Goal: Transaction & Acquisition: Download file/media

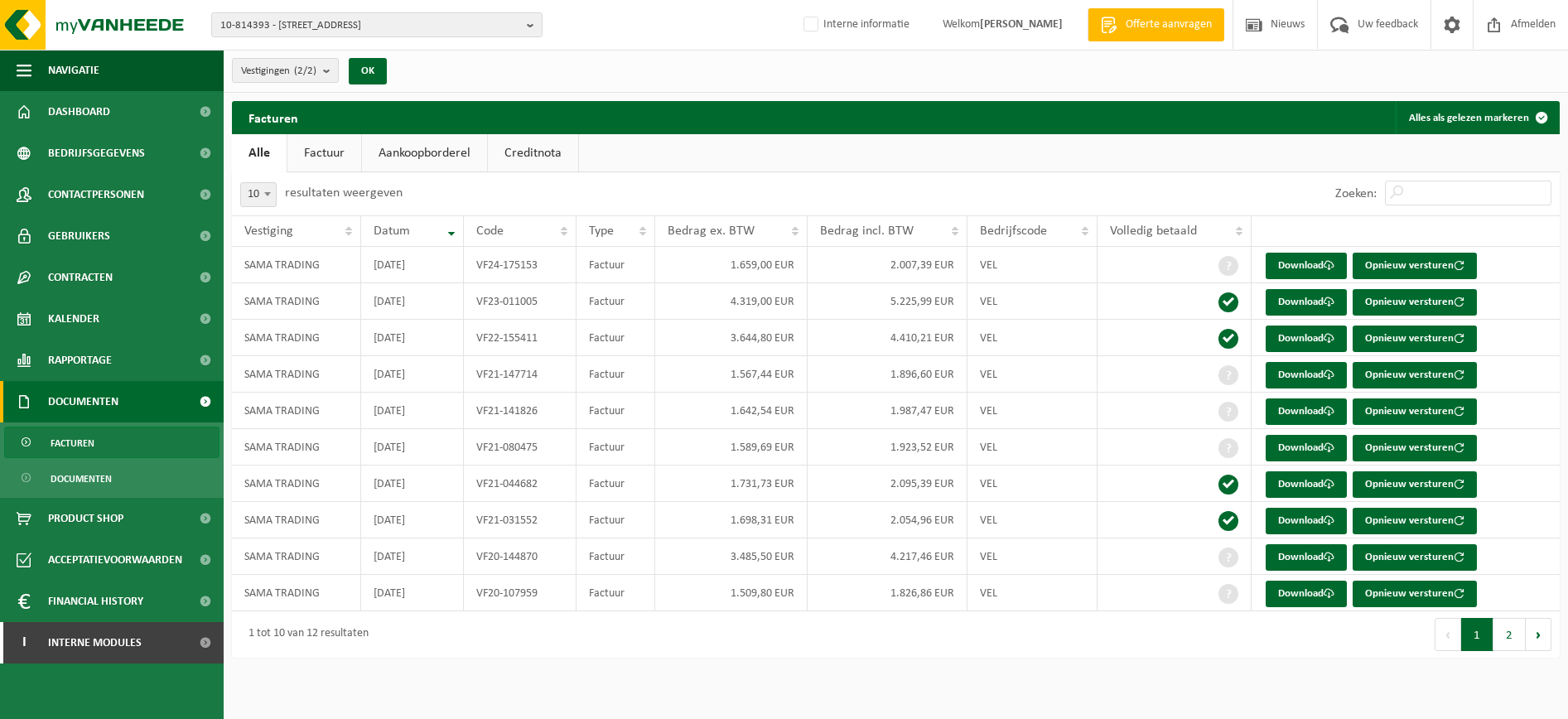
click at [606, 661] on div "Facturen Alles als gelezen markeren Even geduld. Door de grote hoeveelheid gege…" at bounding box center [896, 383] width 1344 height 565
click at [310, 26] on span "10-814393 - SAMA TRADING - 9280 LEBBEKE, HEIZIJDESTRAAT 37" at bounding box center [370, 26] width 300 height 25
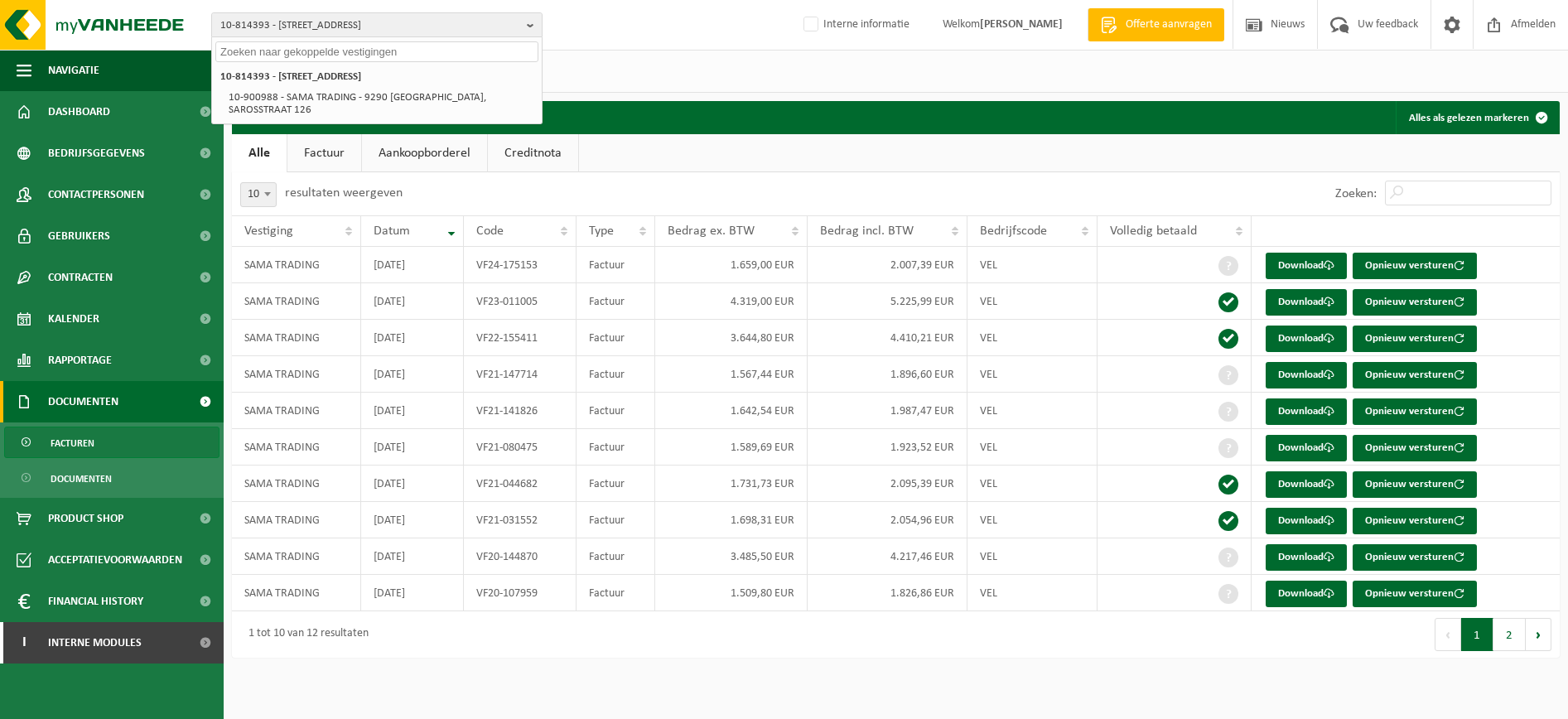
click at [317, 51] on input "text" at bounding box center [376, 52] width 323 height 21
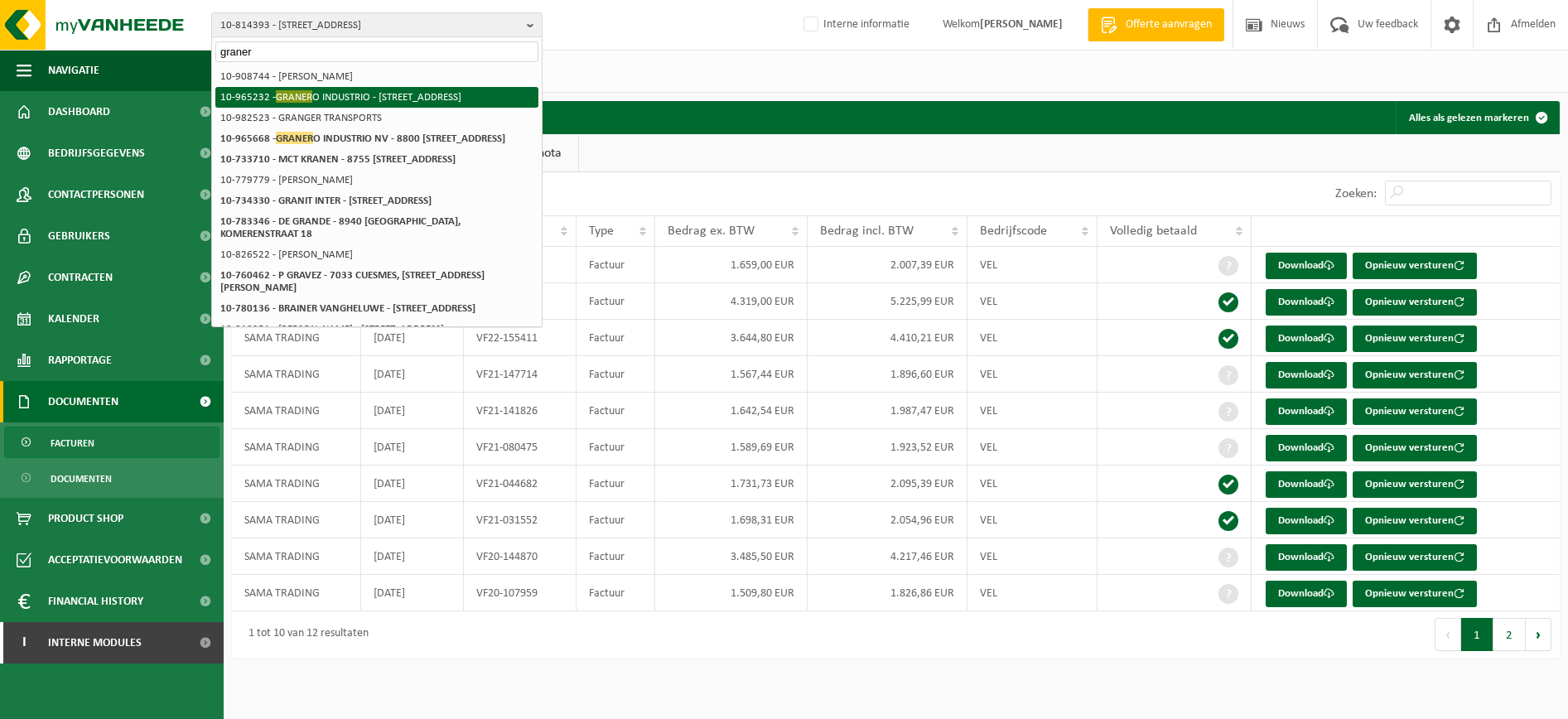
type input "graner"
click at [305, 98] on span "GRANER" at bounding box center [294, 96] width 37 height 13
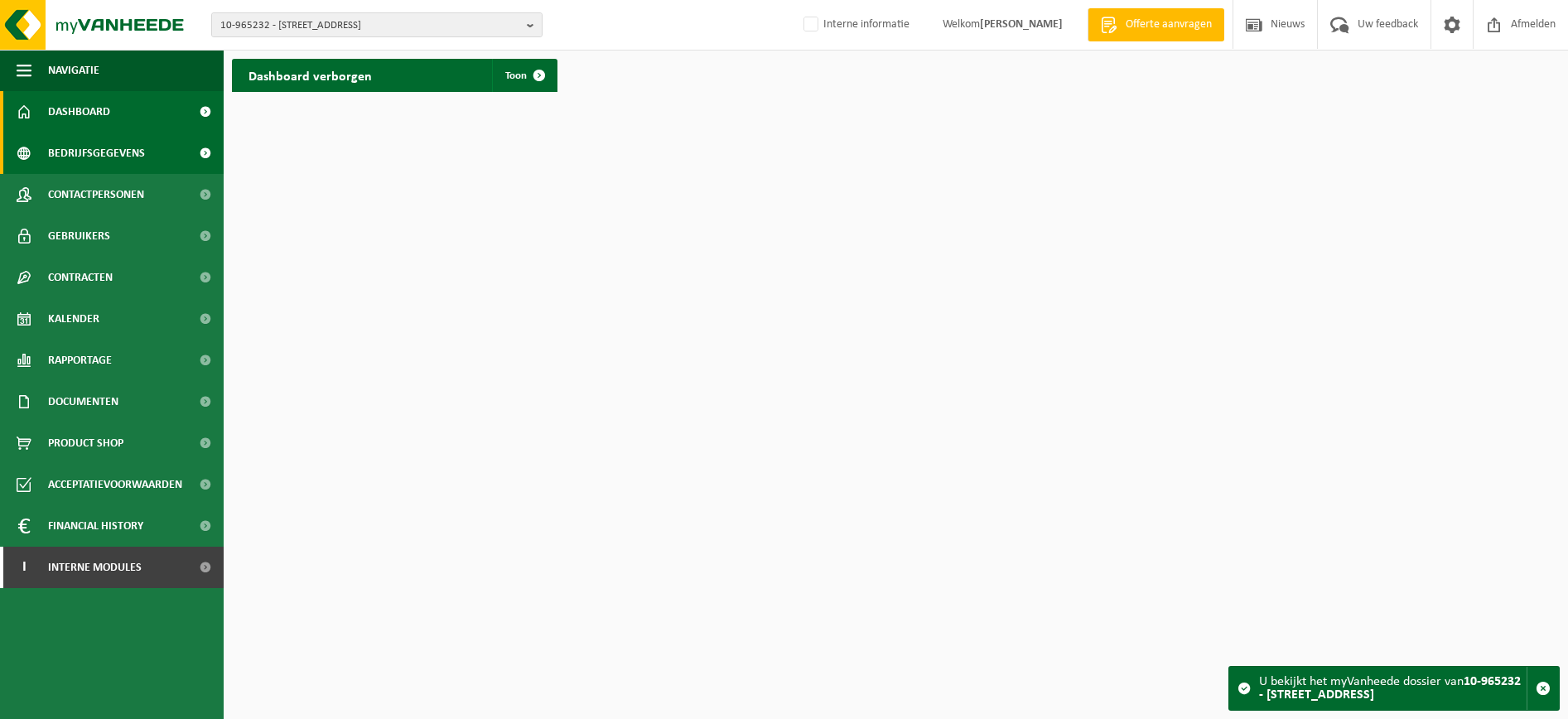
click at [140, 163] on span "Bedrijfsgegevens" at bounding box center [97, 153] width 97 height 42
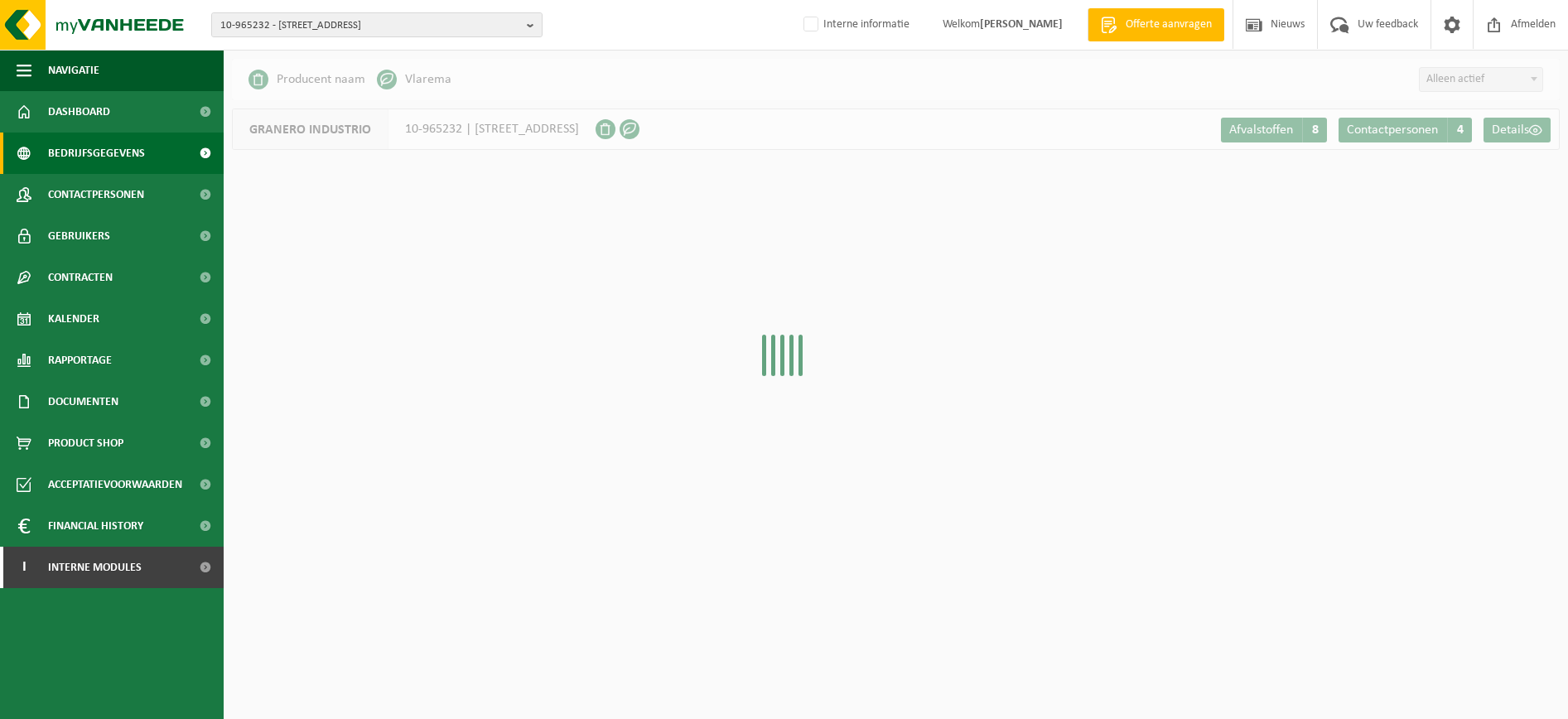
click at [132, 184] on span "Contactpersonen" at bounding box center [96, 195] width 96 height 42
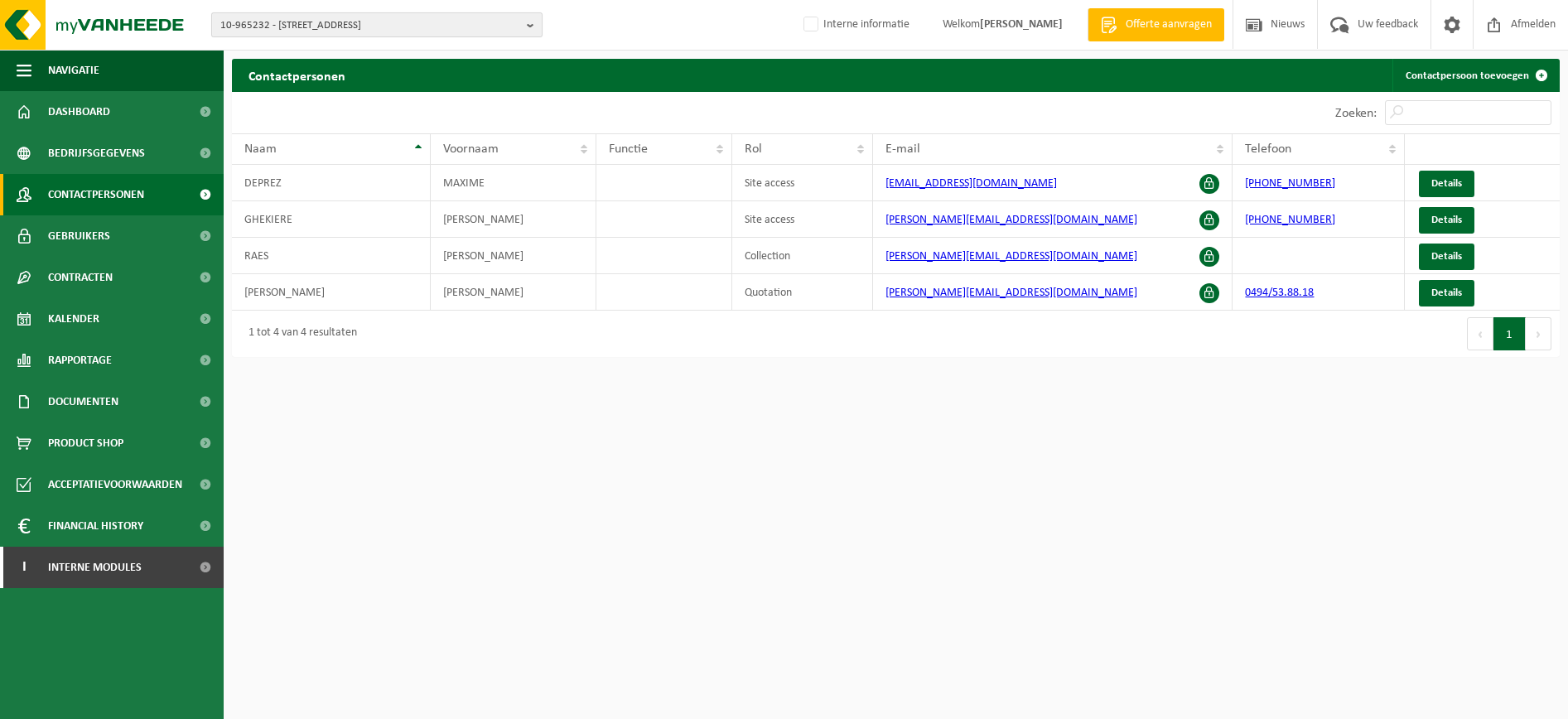
click at [350, 18] on span "10-965232 - [STREET_ADDRESS]" at bounding box center [370, 26] width 300 height 25
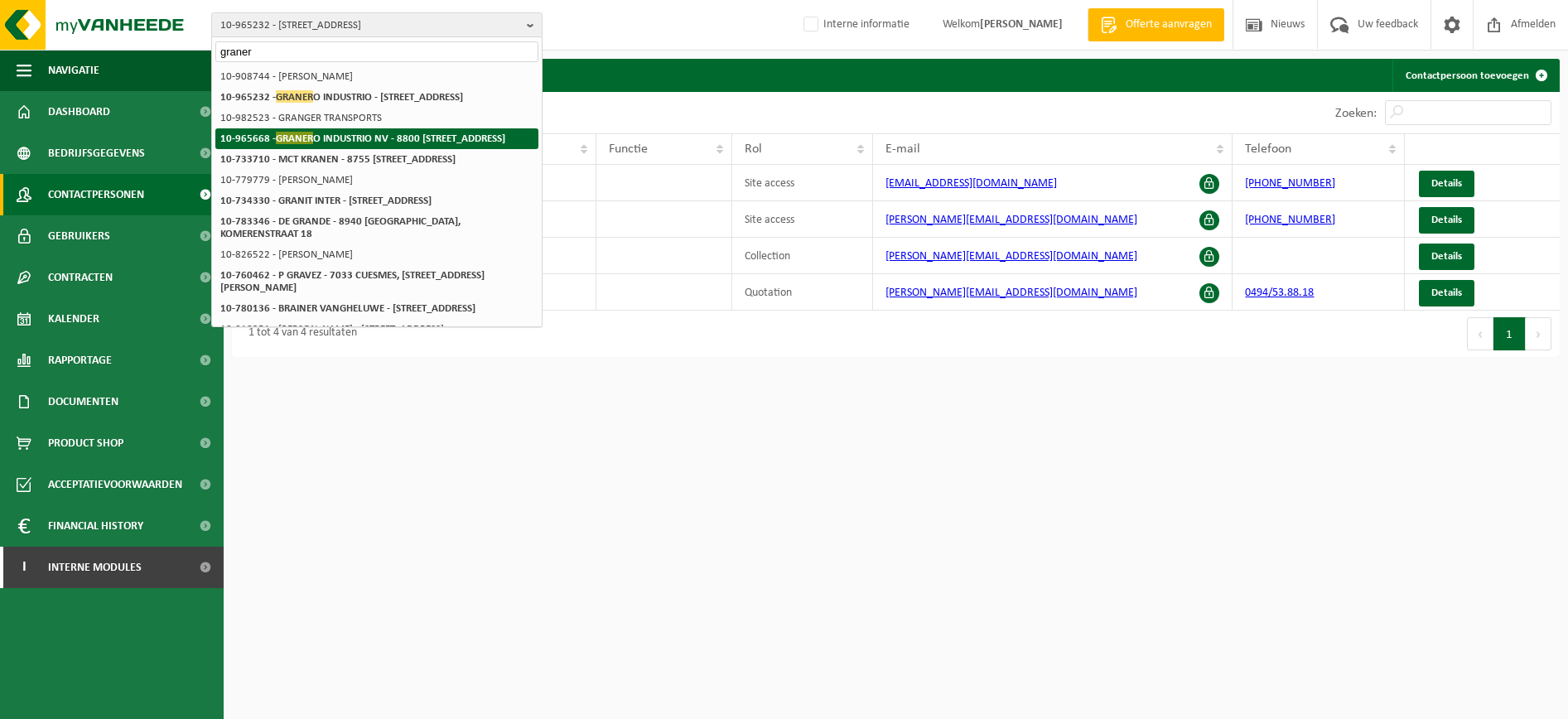
type input "graner"
click at [341, 144] on strong "10-965668 - GRANER O INDUSTRIO NV - 8800 ROESELARE, KAAISTRAAT 19" at bounding box center [363, 138] width 285 height 13
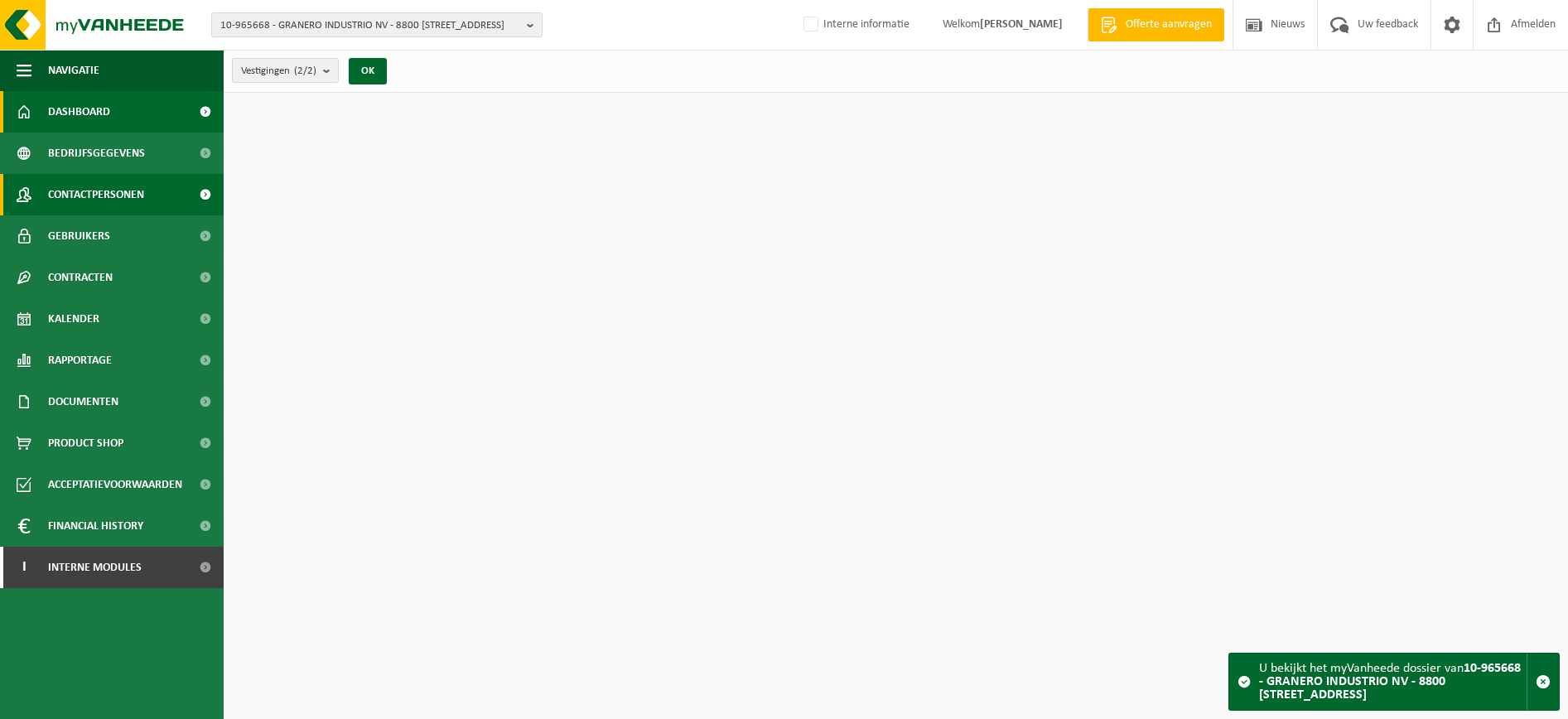
click at [89, 194] on span "Contactpersonen" at bounding box center [96, 195] width 96 height 42
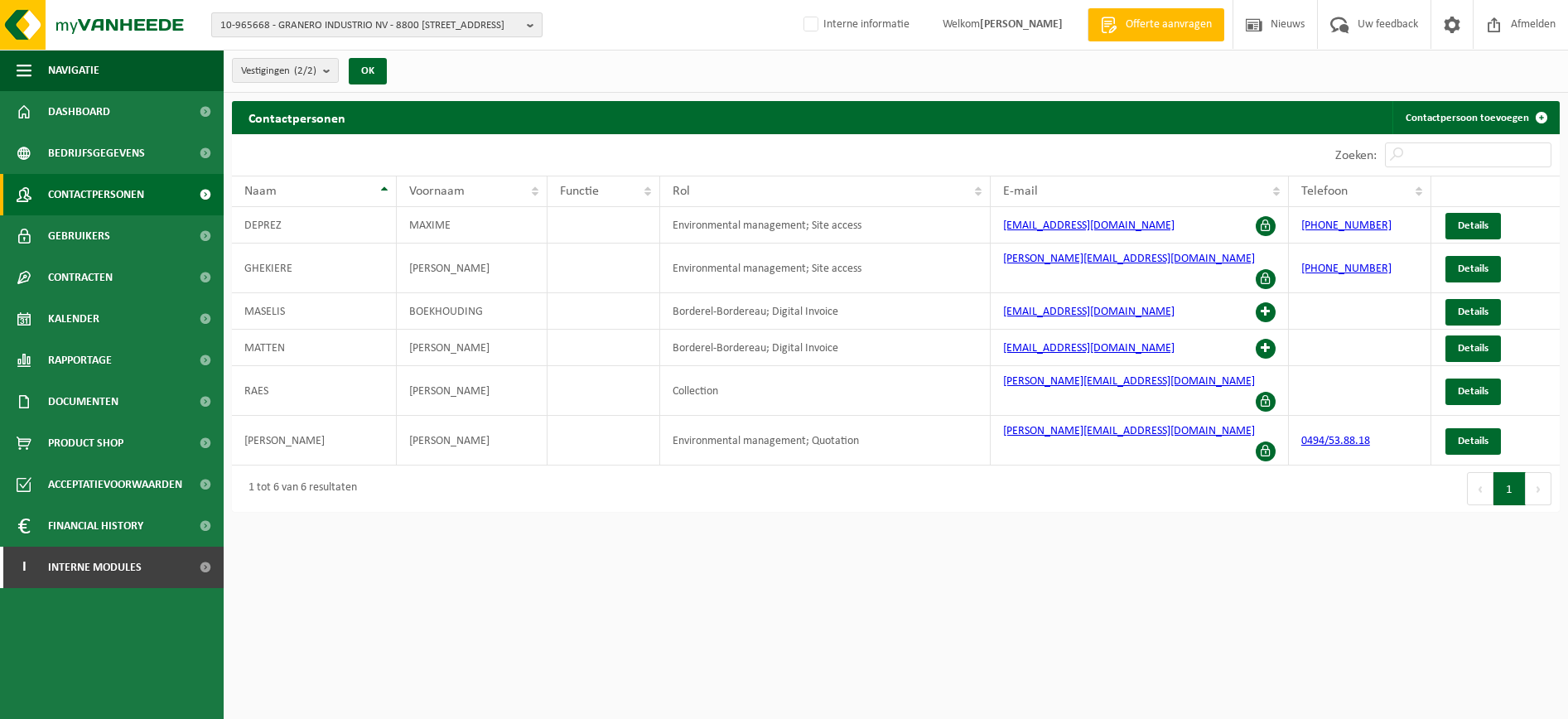
click at [395, 28] on span "10-965668 - GRANERO INDUSTRIO NV - 8800 ROESELARE, KAAISTRAAT 19" at bounding box center [370, 26] width 300 height 25
drag, startPoint x: 247, startPoint y: 48, endPoint x: 397, endPoint y: 88, distance: 155.2
click at [397, 88] on div "verda motors 10-965668 - GRANERO INDUSTRIO NV - 8800 ROESELARE, KAAISTRAAT 19 1…" at bounding box center [376, 64] width 331 height 54
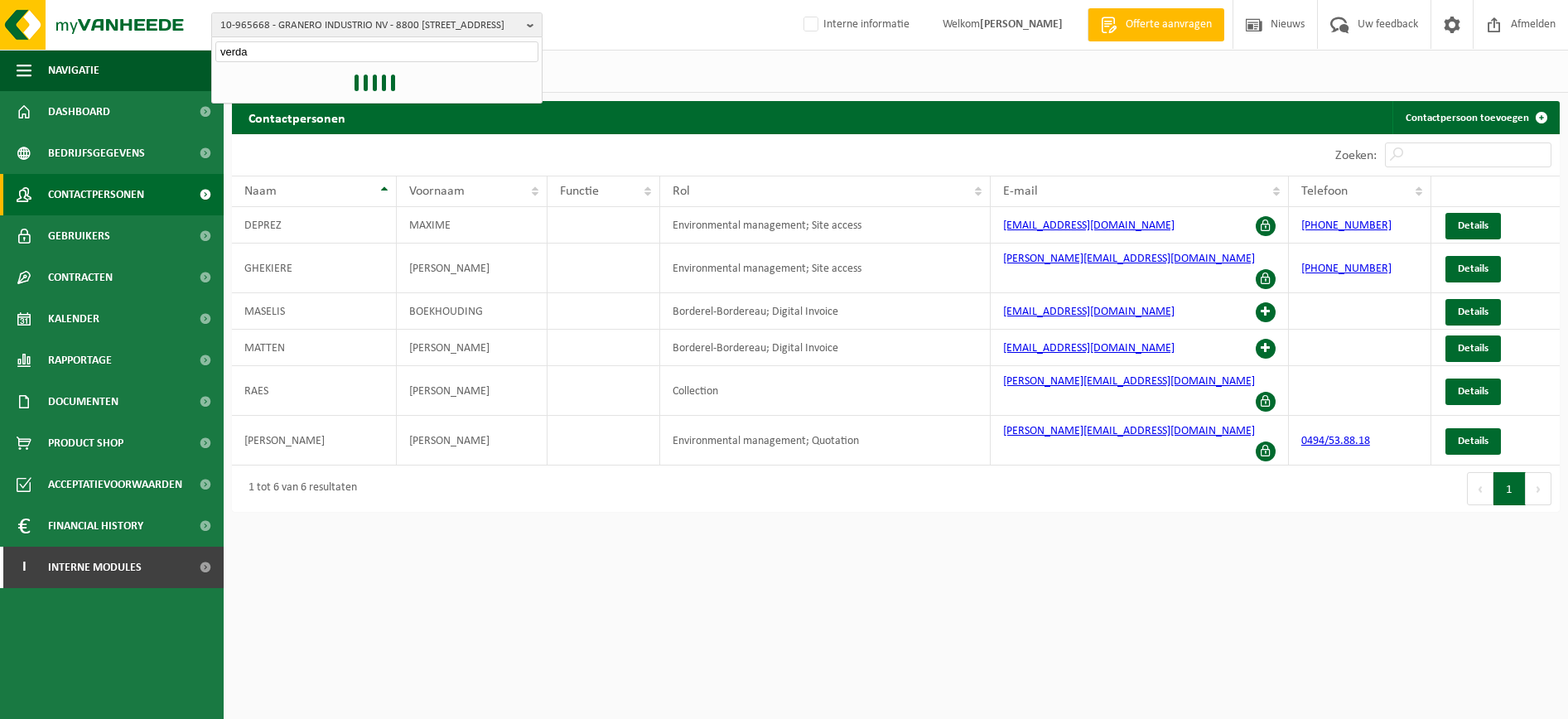
type input "verda"
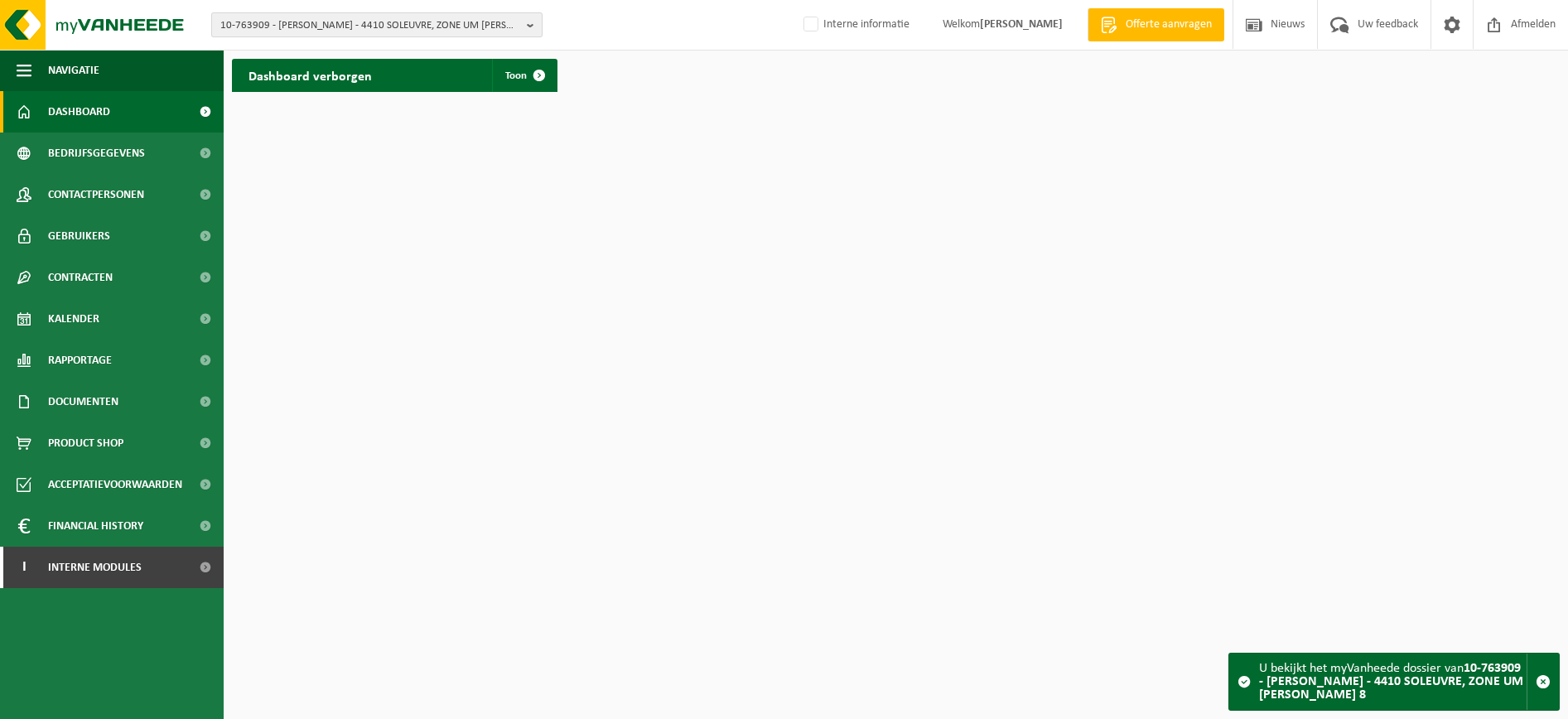
click at [412, 33] on span "10-763909 - VERDA - 4410 SOLEUVRE, ZONE UM WOELLER 8" at bounding box center [370, 26] width 300 height 25
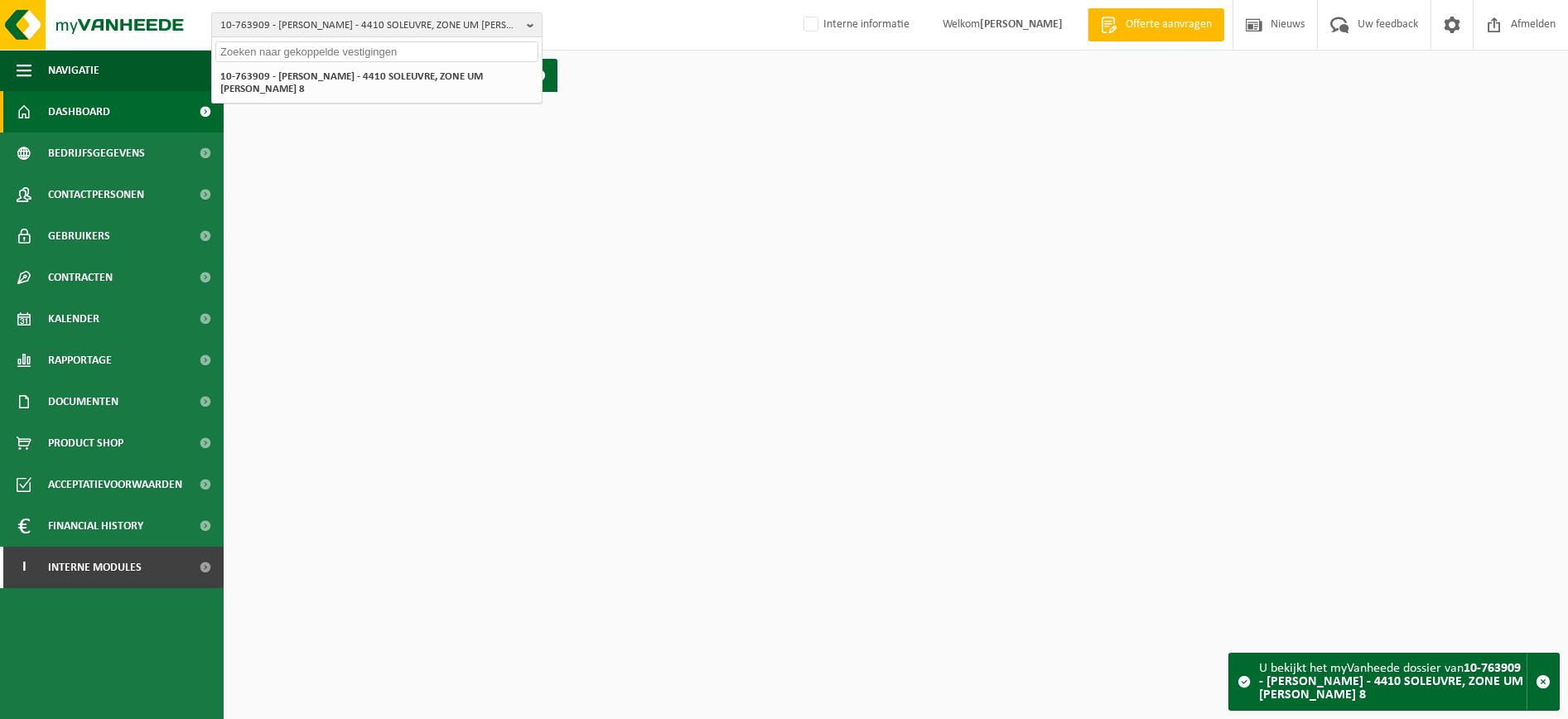
click at [379, 53] on input "text" at bounding box center [376, 52] width 323 height 21
paste input "10-989915"
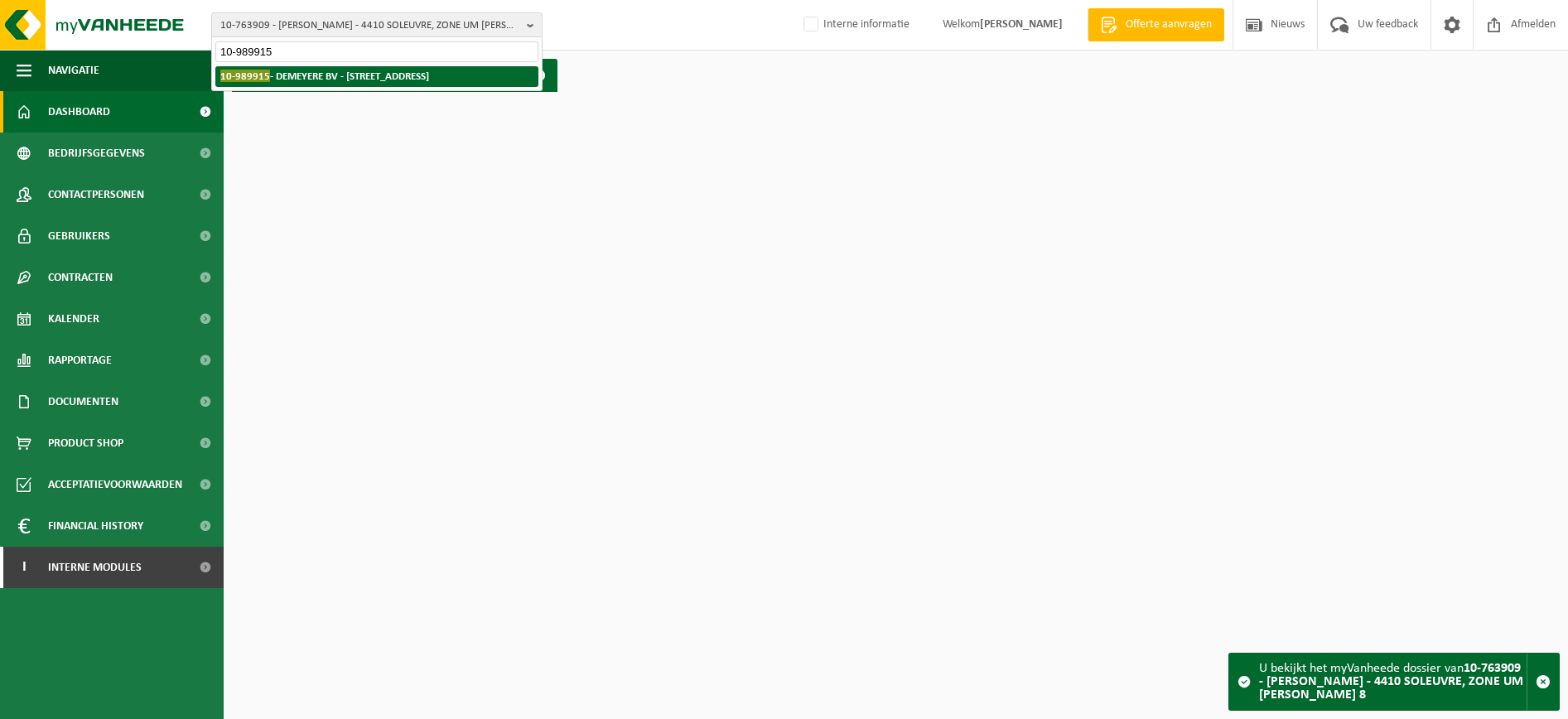
type input "10-989915"
click at [381, 77] on strong "10-989915 - DEMEYERE BV - 8890 MOORSLEDE, BREULSTRAAT 110 A" at bounding box center [324, 75] width 209 height 13
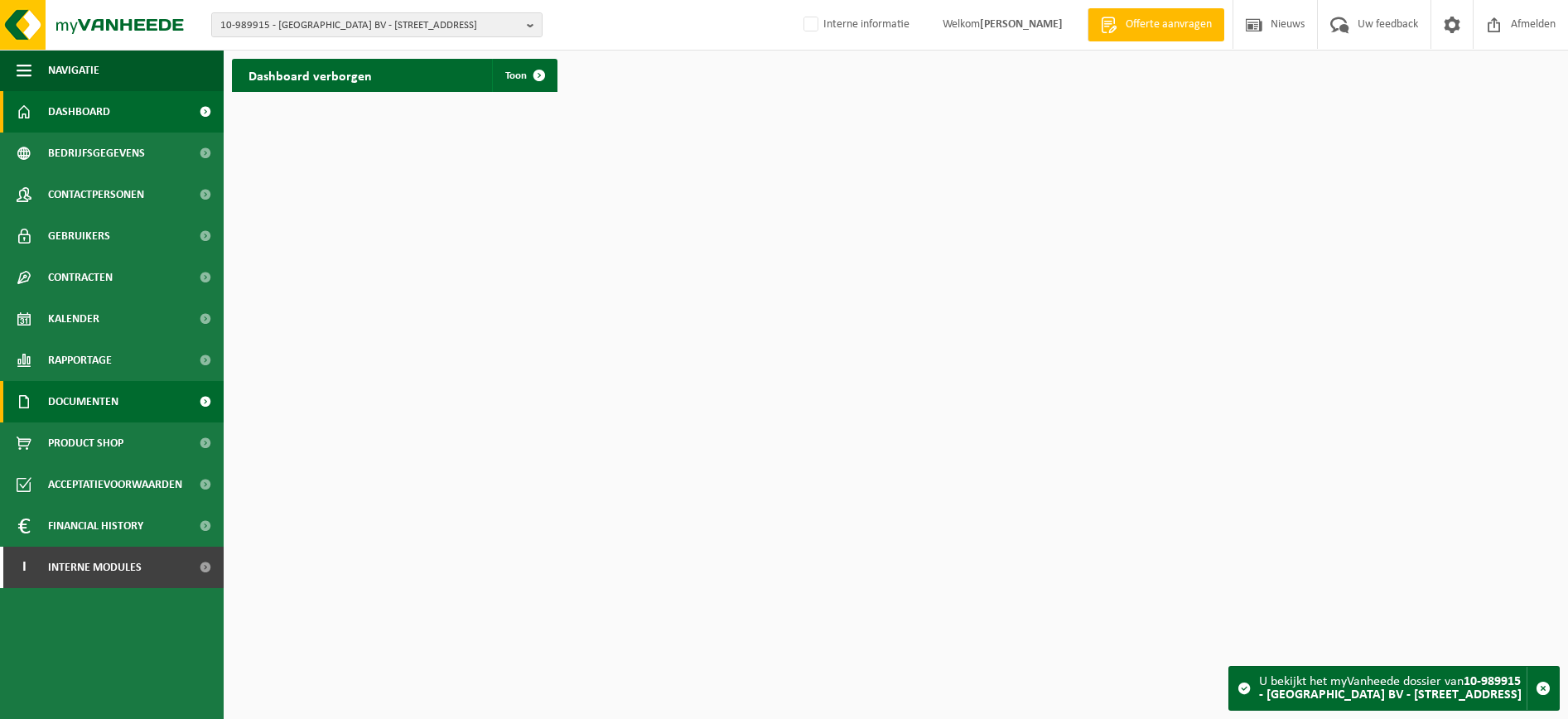
click at [118, 404] on span "Documenten" at bounding box center [83, 402] width 70 height 42
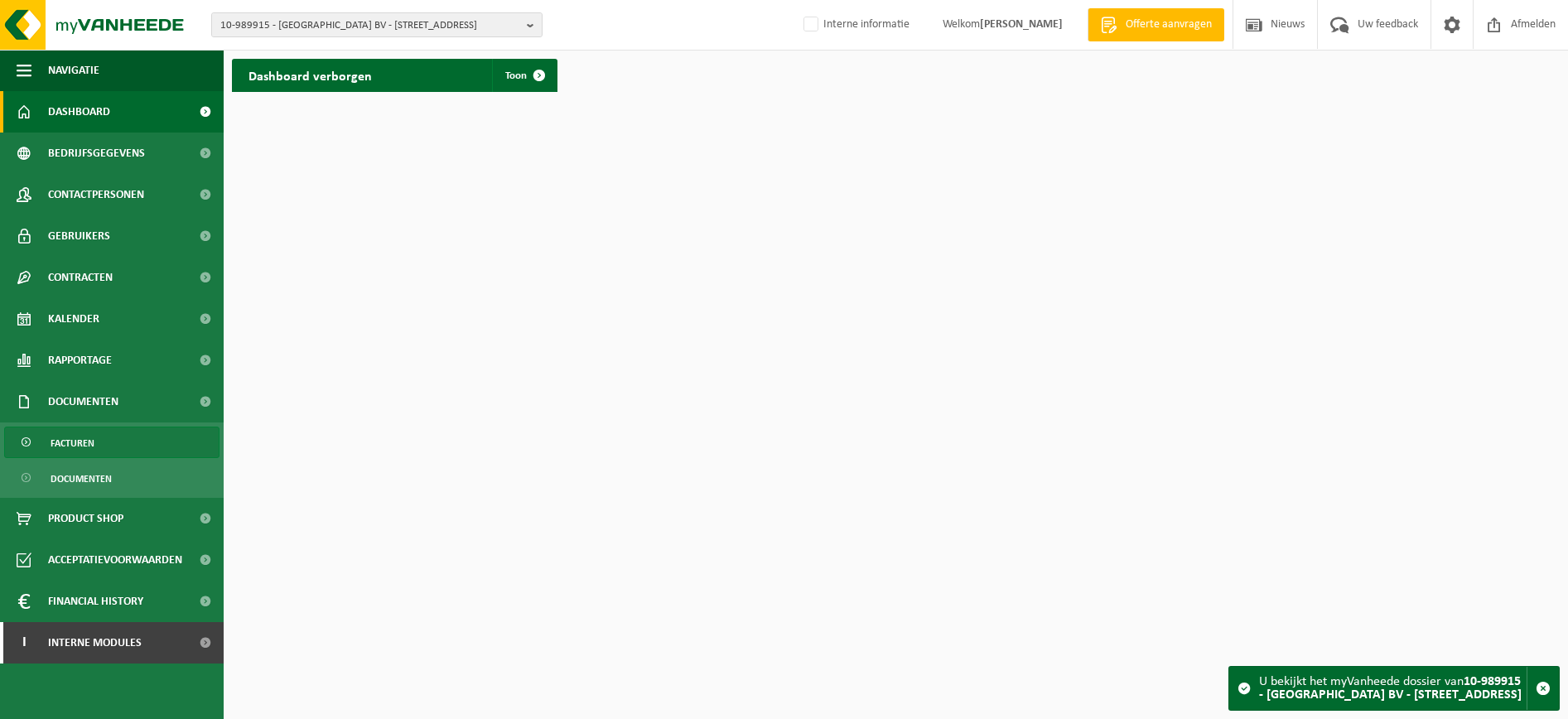
click at [103, 433] on link "Facturen" at bounding box center [112, 443] width 215 height 32
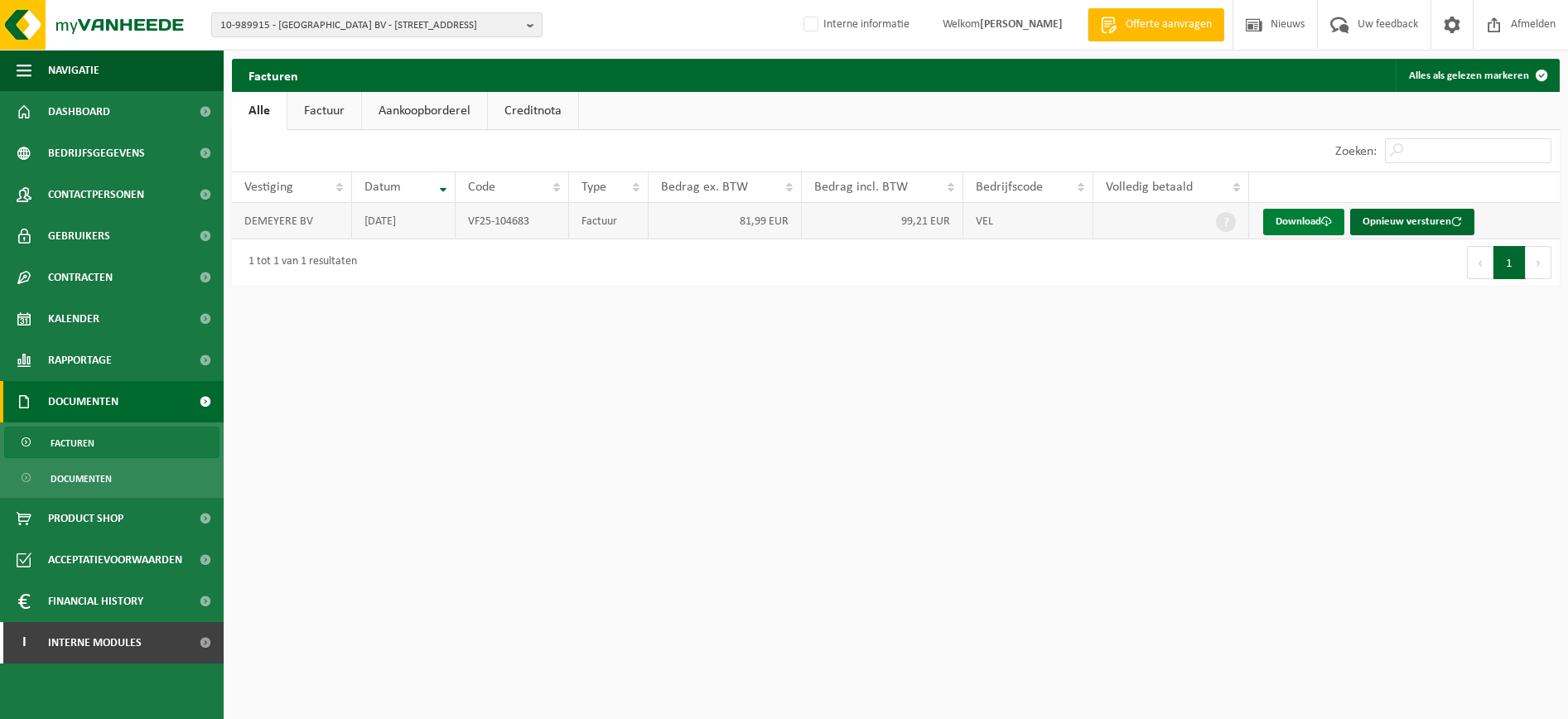
click at [1274, 214] on link "Download" at bounding box center [1304, 222] width 81 height 27
